Goal: Information Seeking & Learning: Stay updated

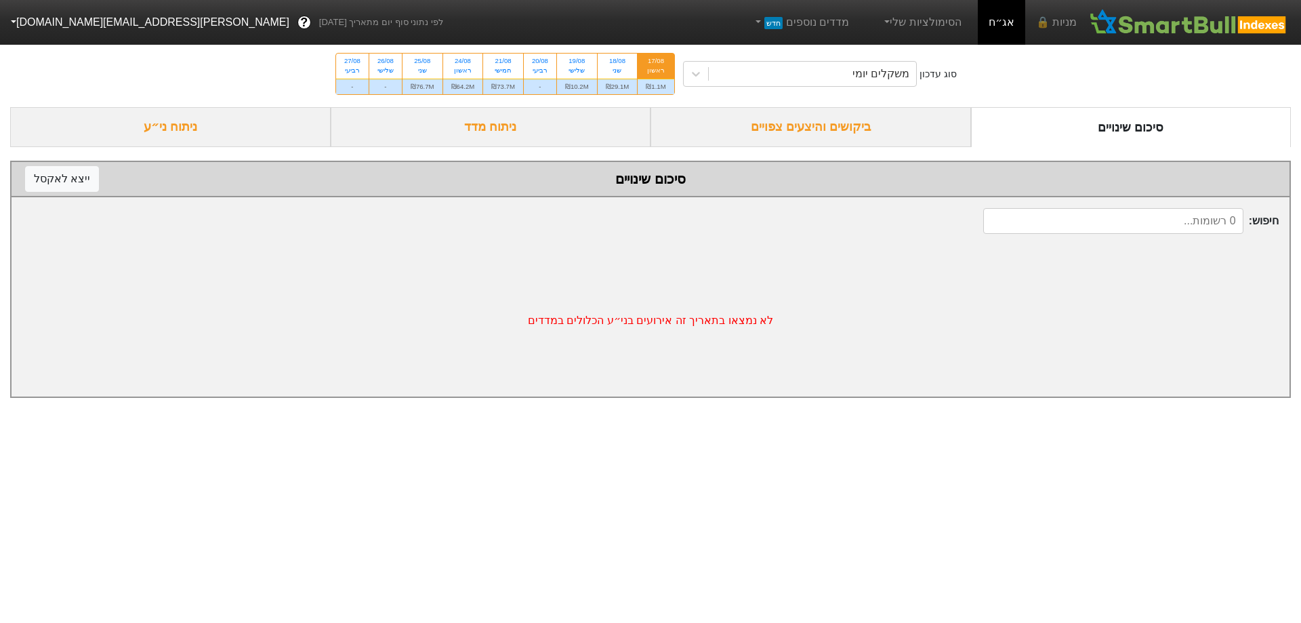
click at [759, 125] on div "ביקושים והיצעים צפויים" at bounding box center [810, 127] width 320 height 40
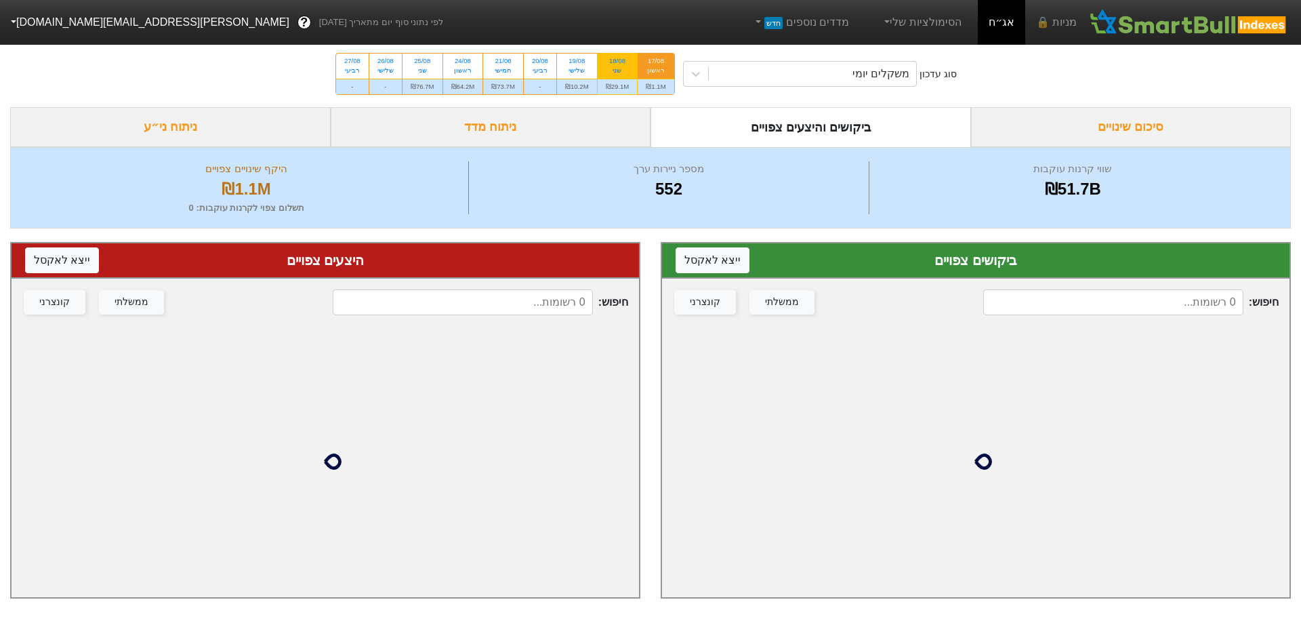
click at [621, 88] on div "₪29.1M" at bounding box center [618, 87] width 40 height 16
click at [617, 62] on input "18/08 שני ₪29.1M" at bounding box center [612, 58] width 9 height 9
radio input "true"
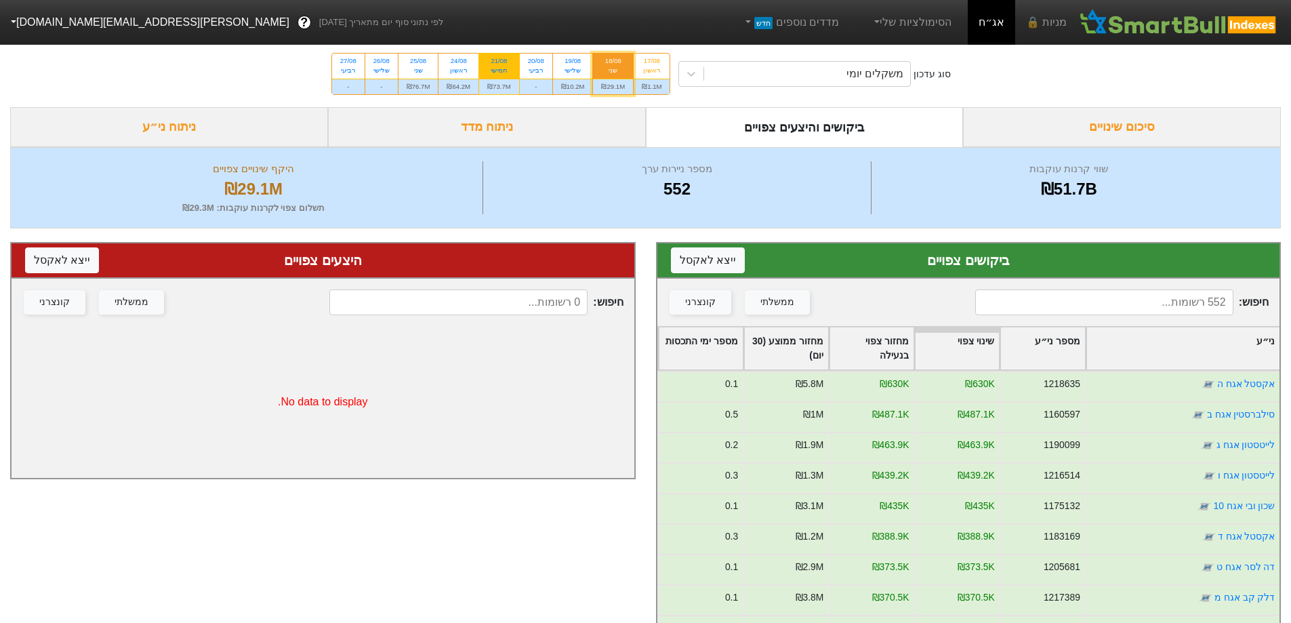
click at [494, 67] on div "חמישי" at bounding box center [499, 70] width 24 height 9
click at [494, 62] on input "21/08 חמישי ₪73.7M" at bounding box center [494, 58] width 9 height 9
radio input "true"
click at [462, 91] on div "₪64.2M" at bounding box center [458, 87] width 40 height 16
click at [459, 62] on input "24/08 ראשון ₪64.2M" at bounding box center [454, 58] width 9 height 9
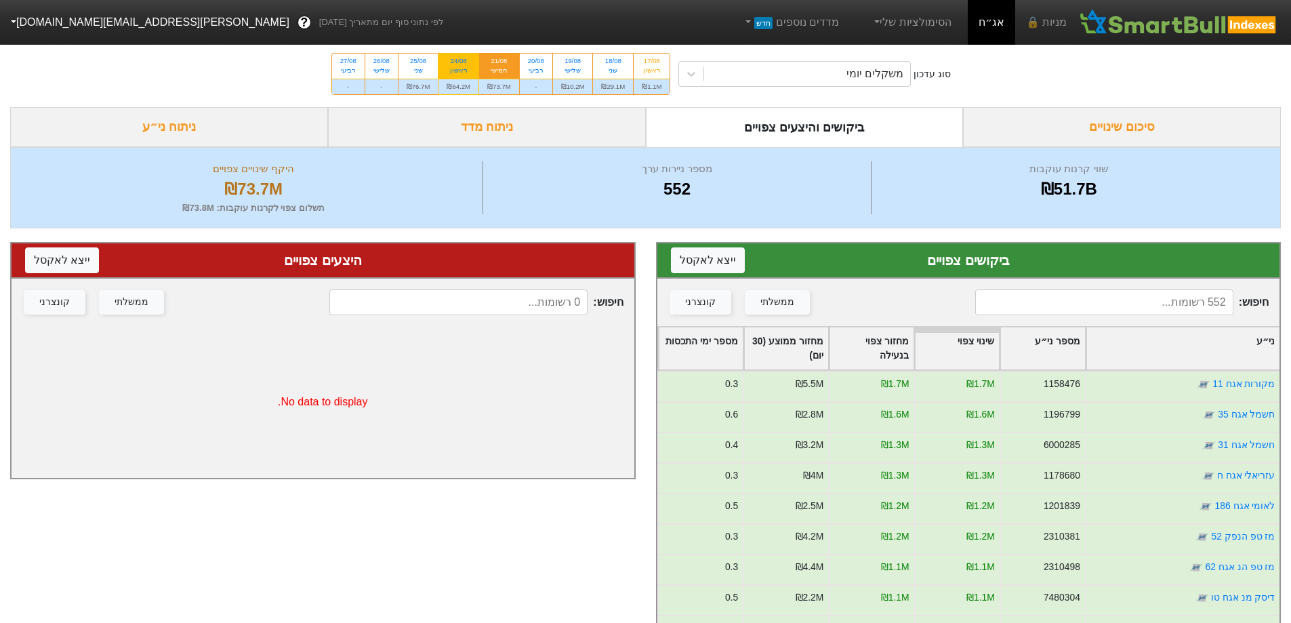
radio input "true"
click at [438, 87] on div "₪76.7M" at bounding box center [418, 87] width 40 height 16
click at [418, 62] on input "25/08 שני ₪76.7M" at bounding box center [413, 58] width 9 height 9
radio input "true"
click at [875, 62] on div "משקלים יומי" at bounding box center [807, 74] width 206 height 24
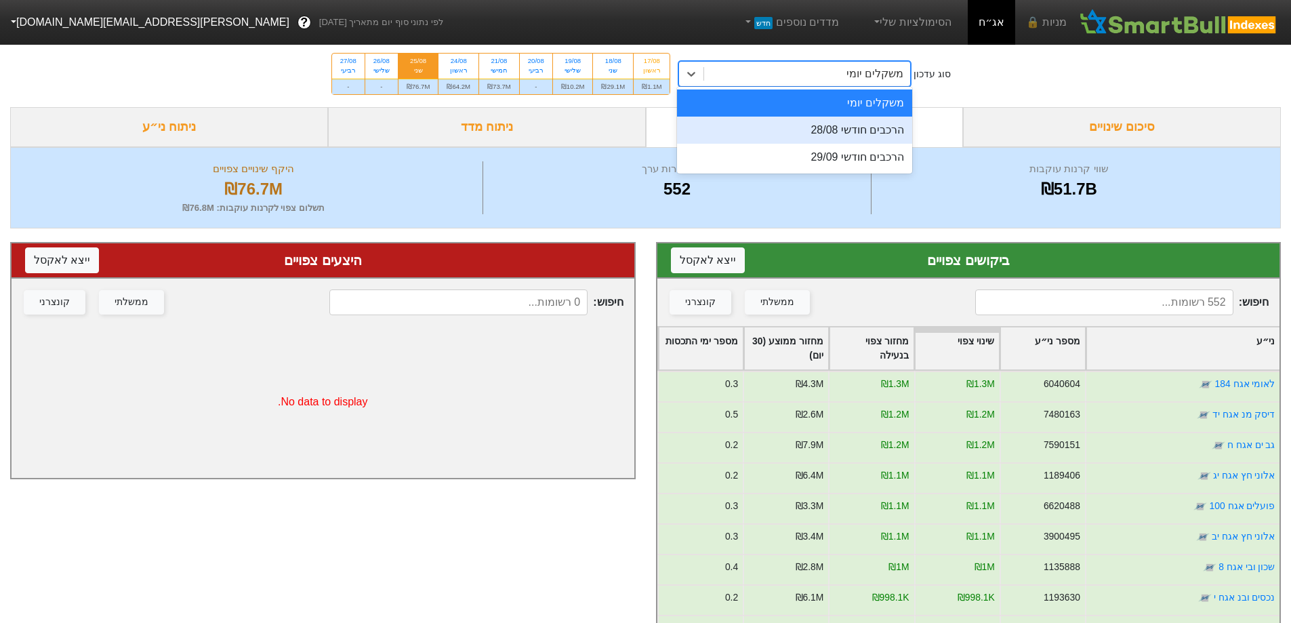
click at [862, 143] on div "הרכבים חודשי 28/08" at bounding box center [794, 130] width 235 height 27
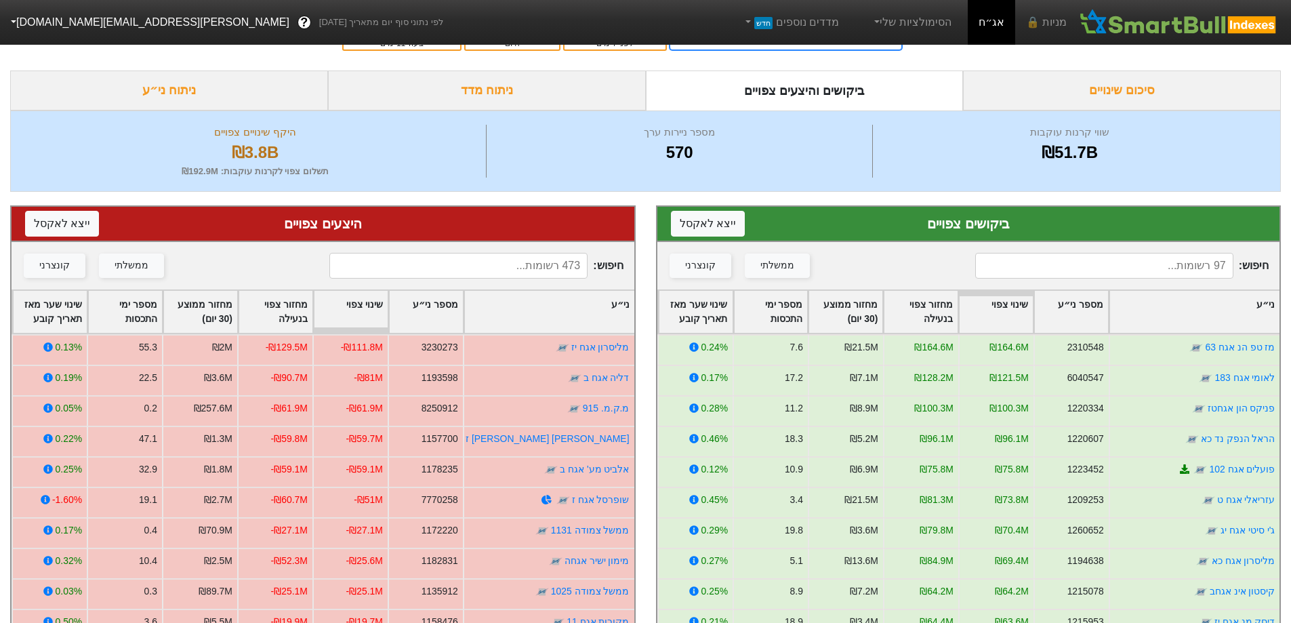
scroll to position [68, 0]
